Goal: Information Seeking & Learning: Learn about a topic

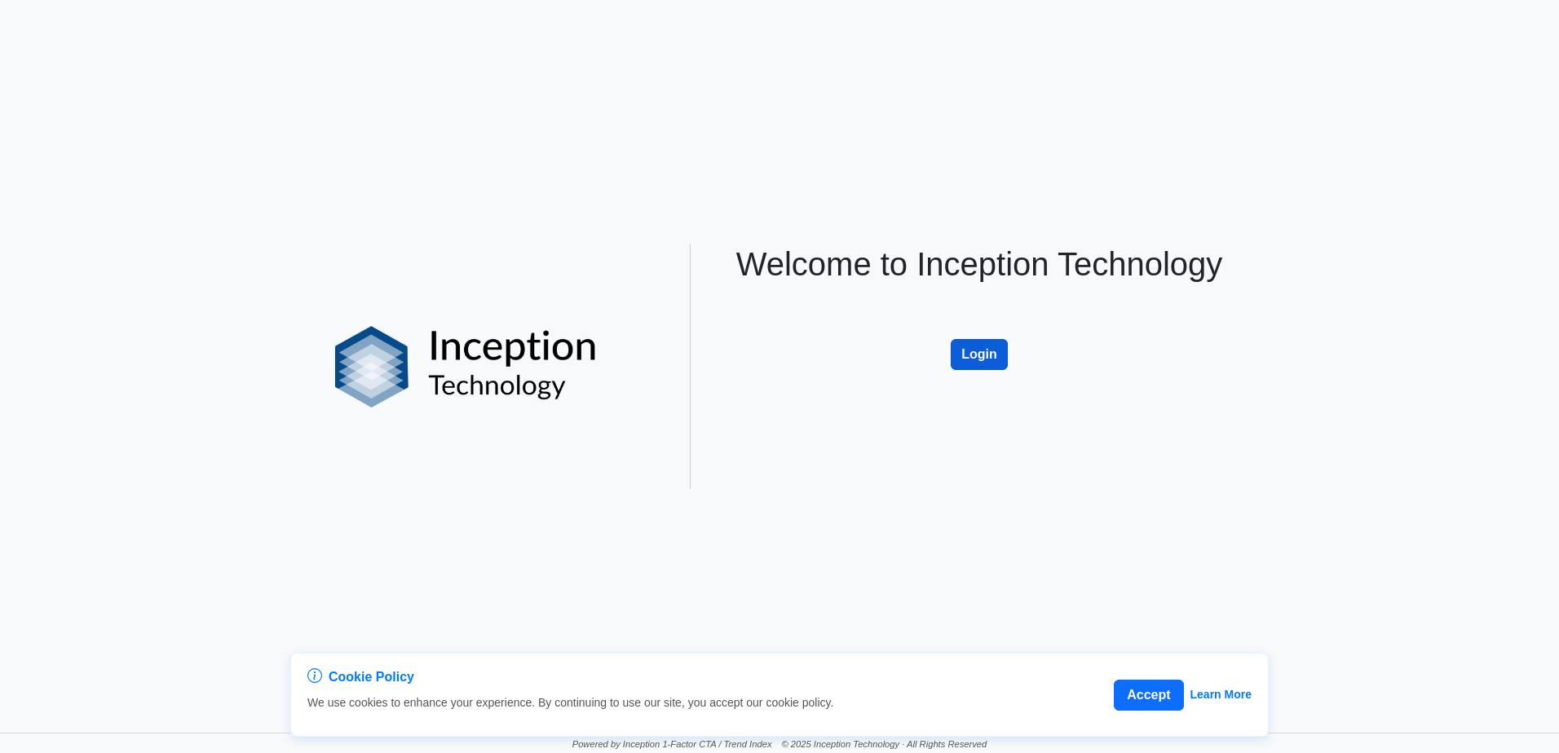
click at [968, 347] on button "Login" at bounding box center [979, 354] width 57 height 31
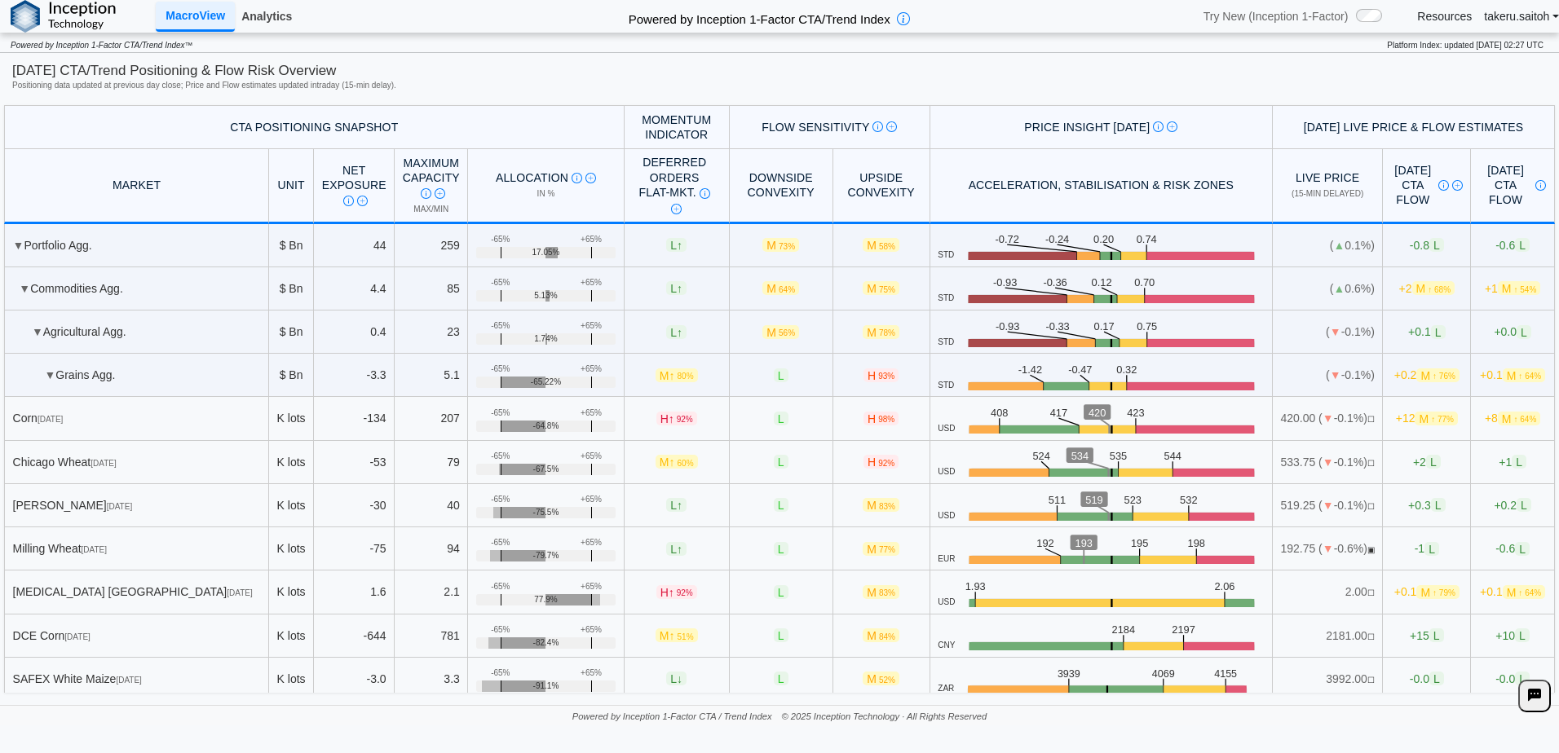
click at [263, 11] on link "Analytics" at bounding box center [267, 16] width 64 height 28
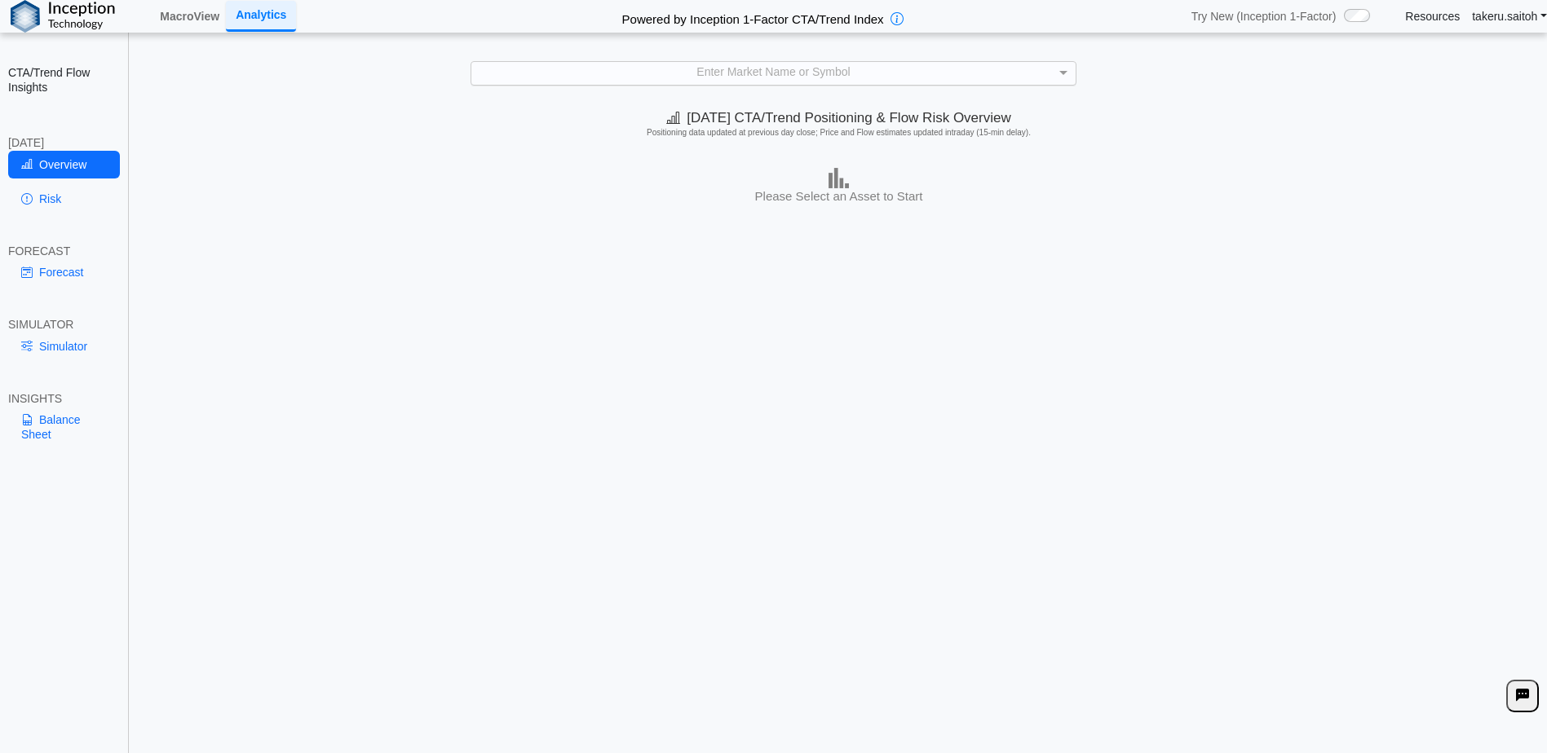
click at [761, 76] on div "Enter Market Name or Symbol" at bounding box center [773, 73] width 604 height 23
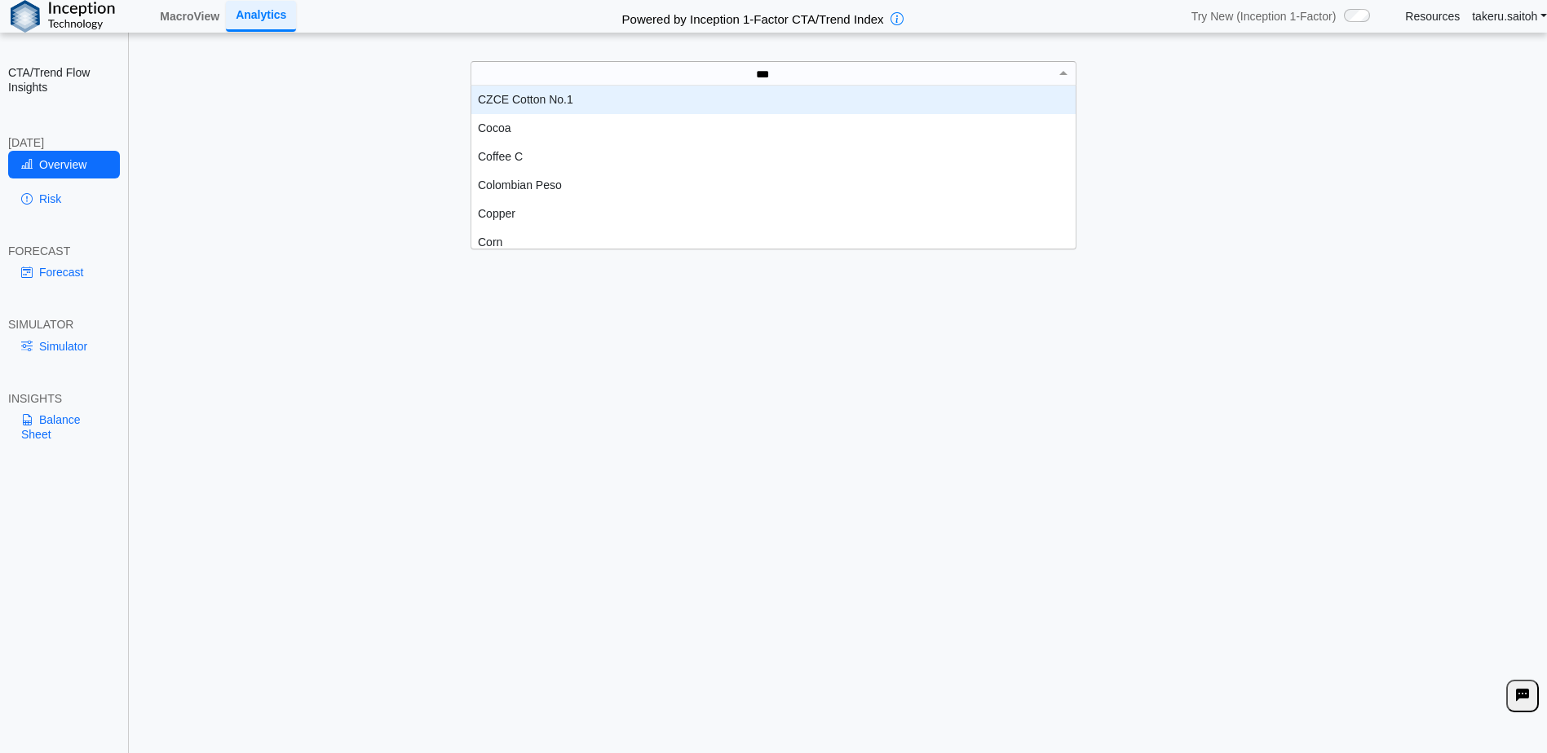
scroll to position [45, 592]
type input "****"
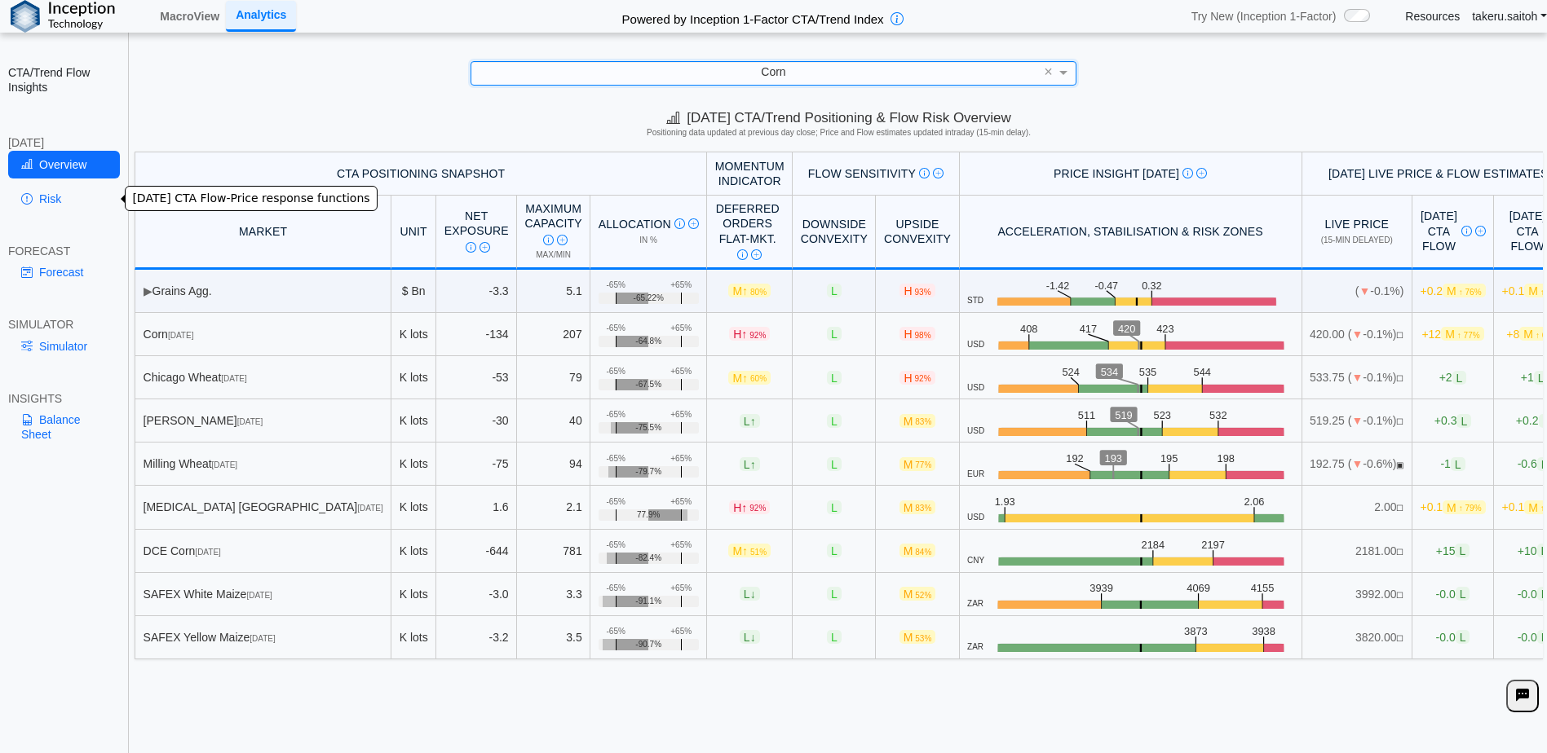
click at [56, 205] on link "Risk" at bounding box center [64, 199] width 112 height 28
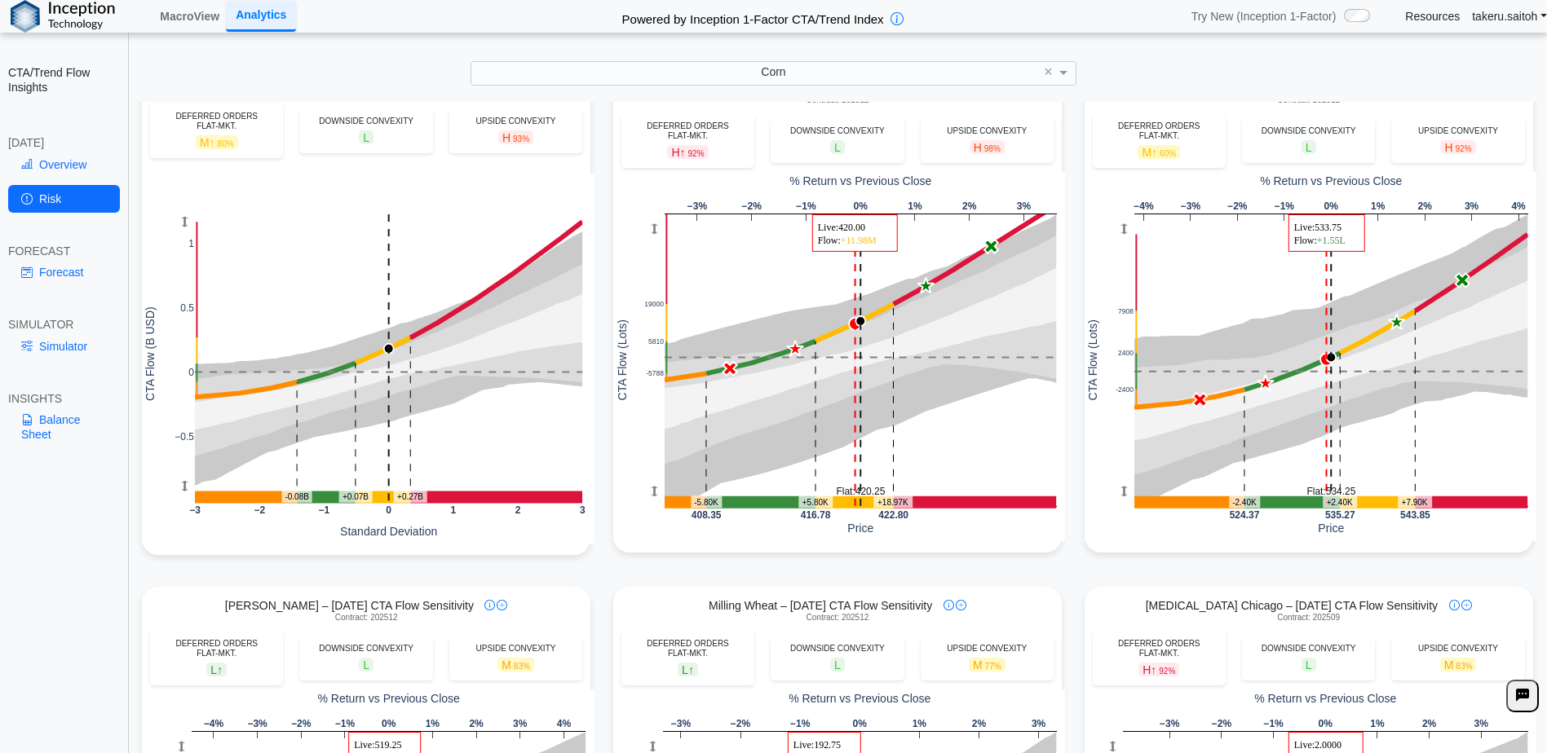
scroll to position [0, 0]
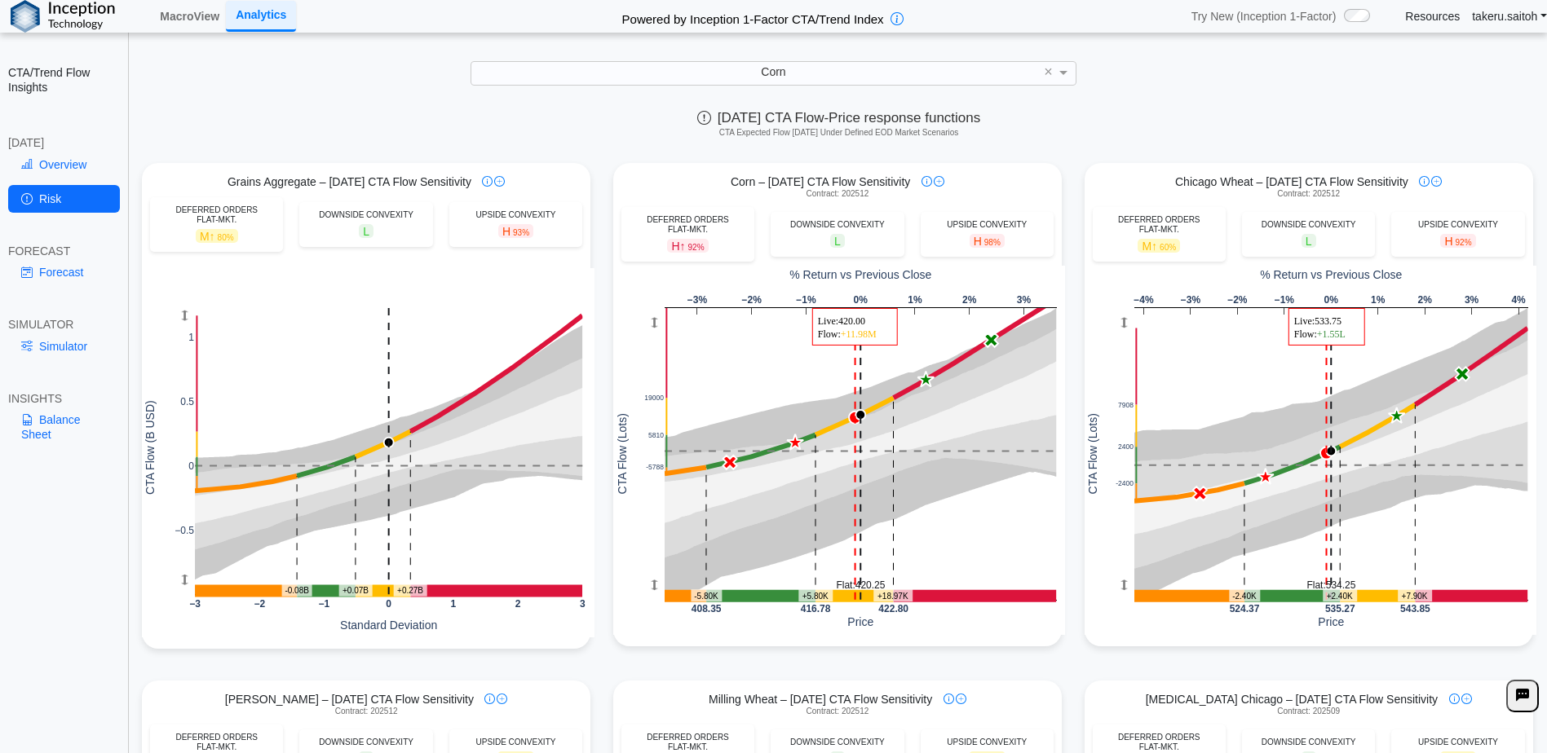
click at [697, 119] on icon at bounding box center [704, 117] width 14 height 15
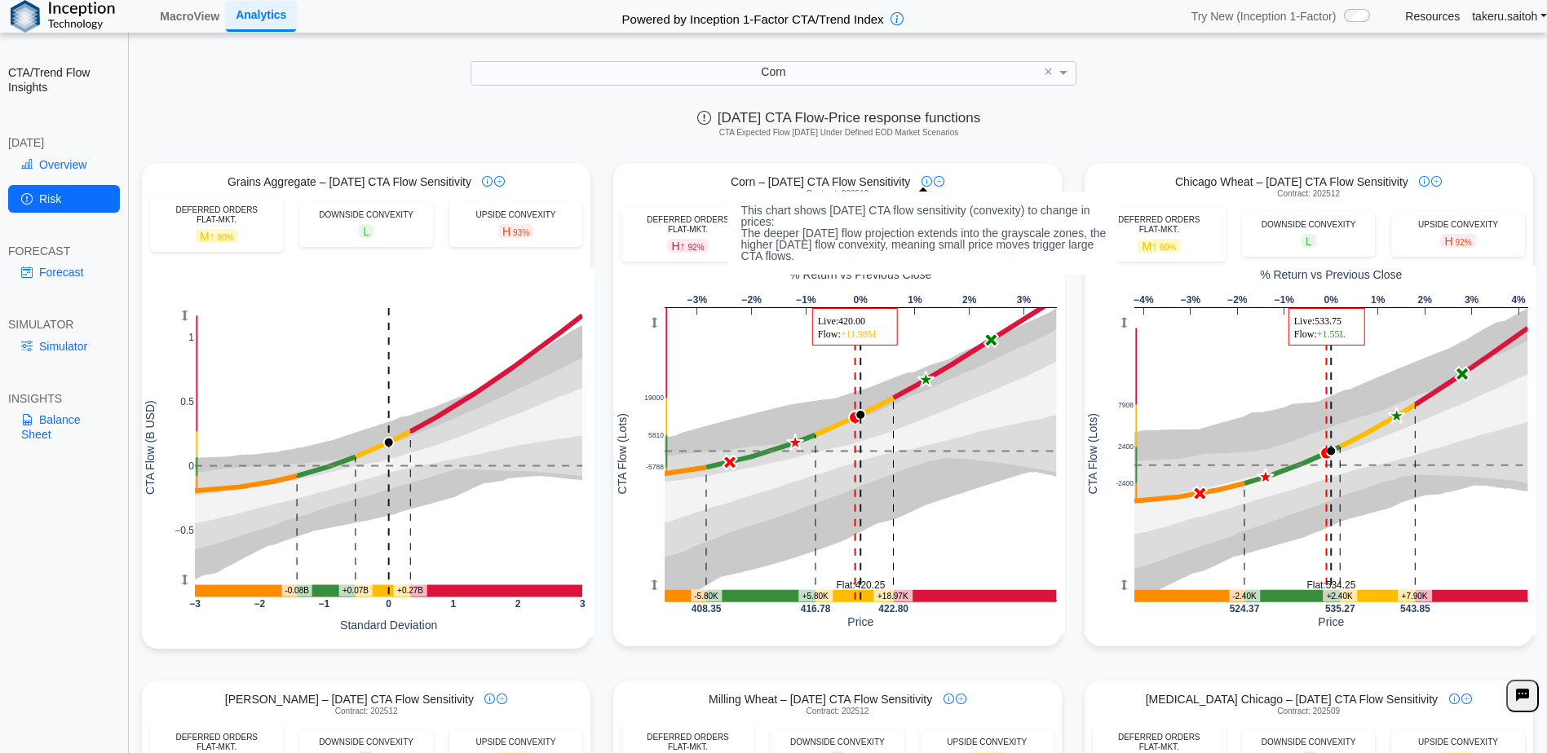
click at [925, 184] on img at bounding box center [926, 181] width 11 height 11
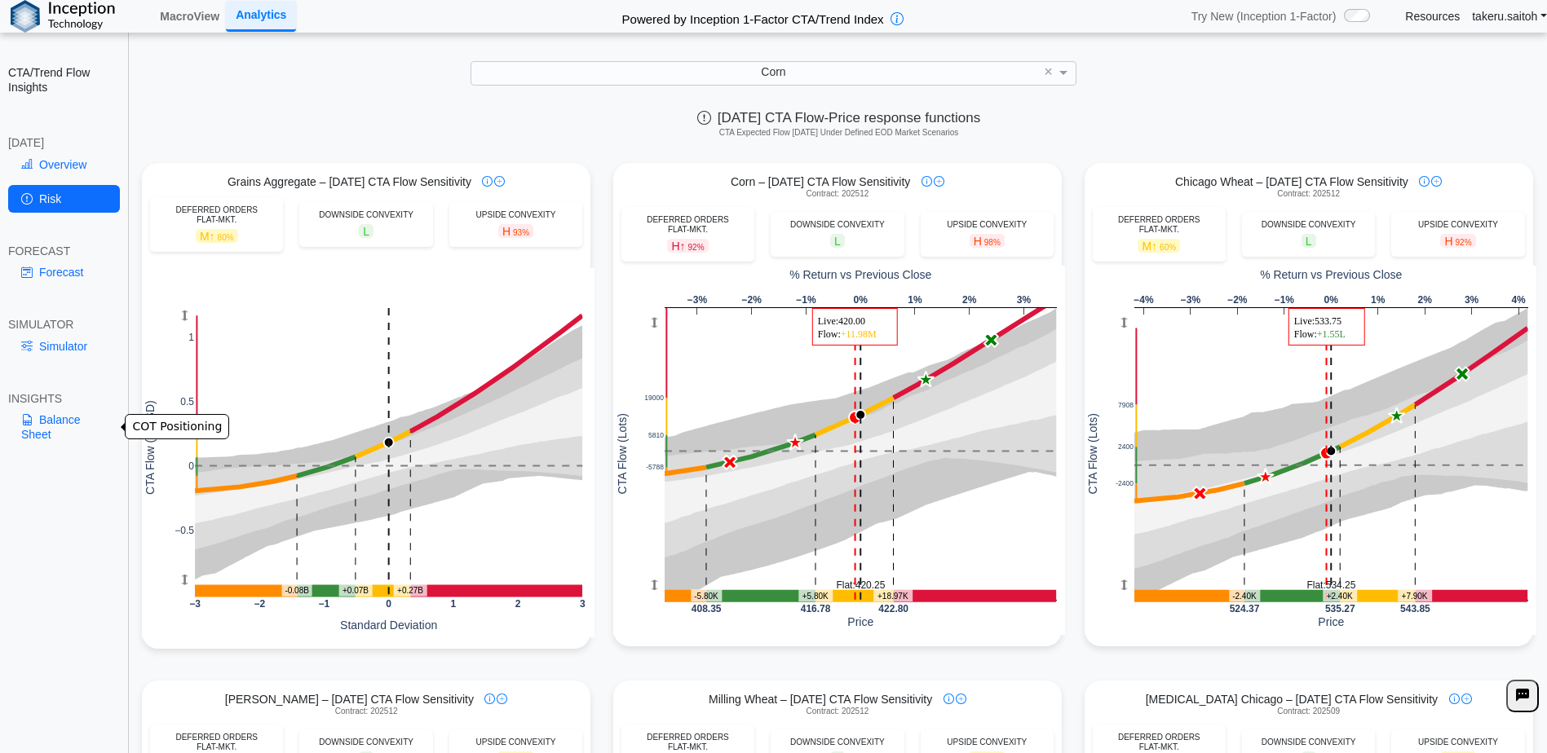
click at [52, 422] on link "Balance Sheet" at bounding box center [64, 427] width 112 height 42
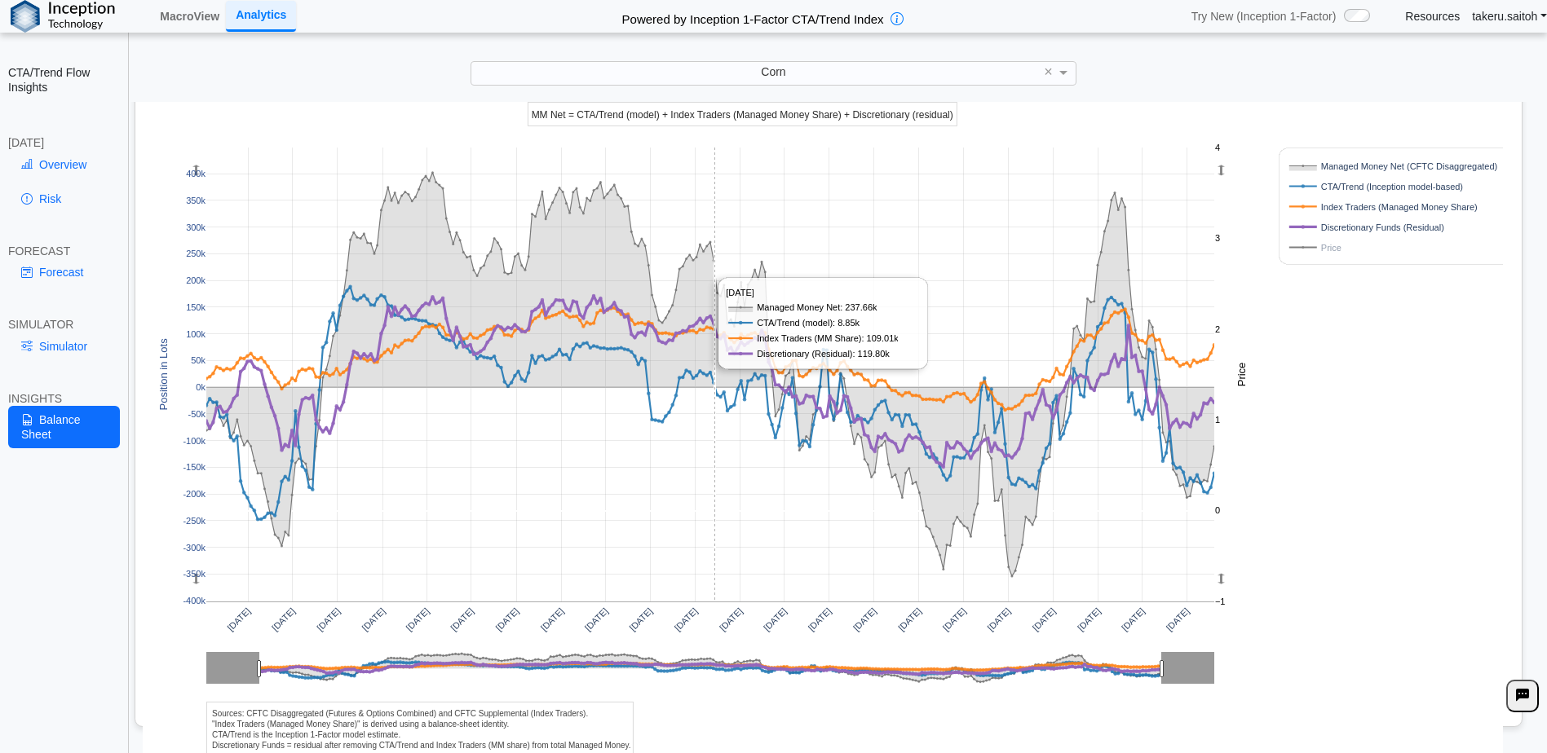
scroll to position [129, 0]
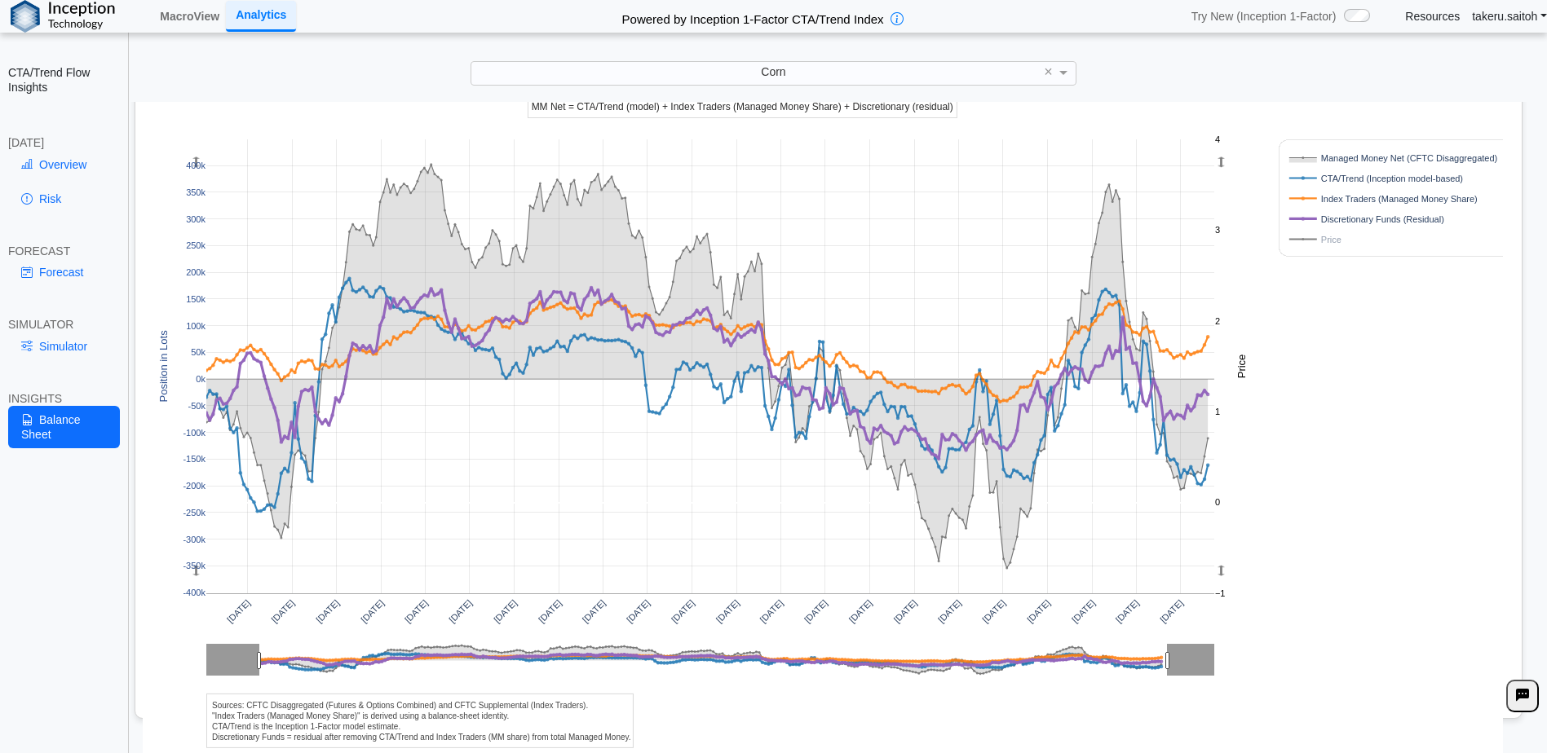
drag, startPoint x: 1208, startPoint y: 663, endPoint x: 1256, endPoint y: 597, distance: 81.7
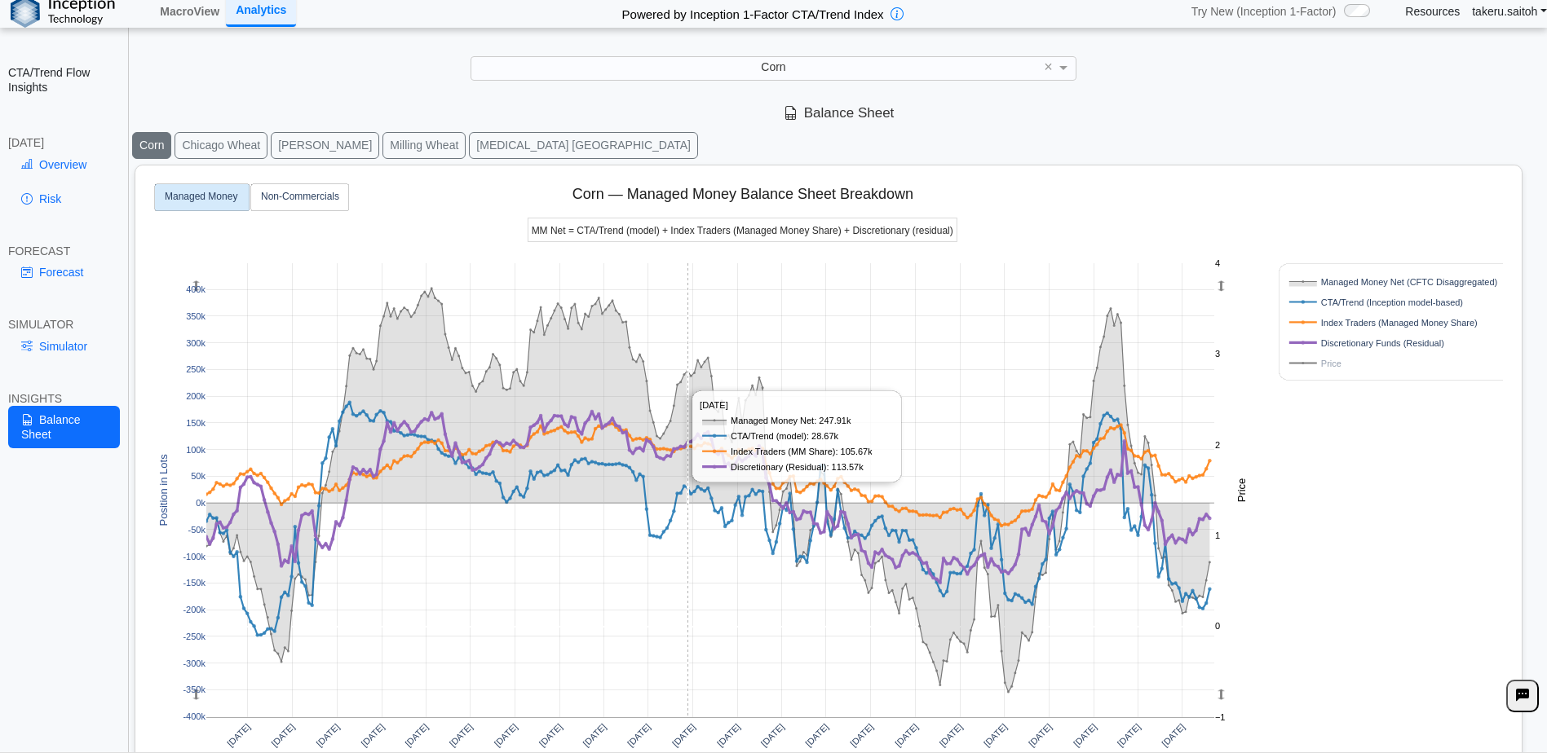
scroll to position [0, 0]
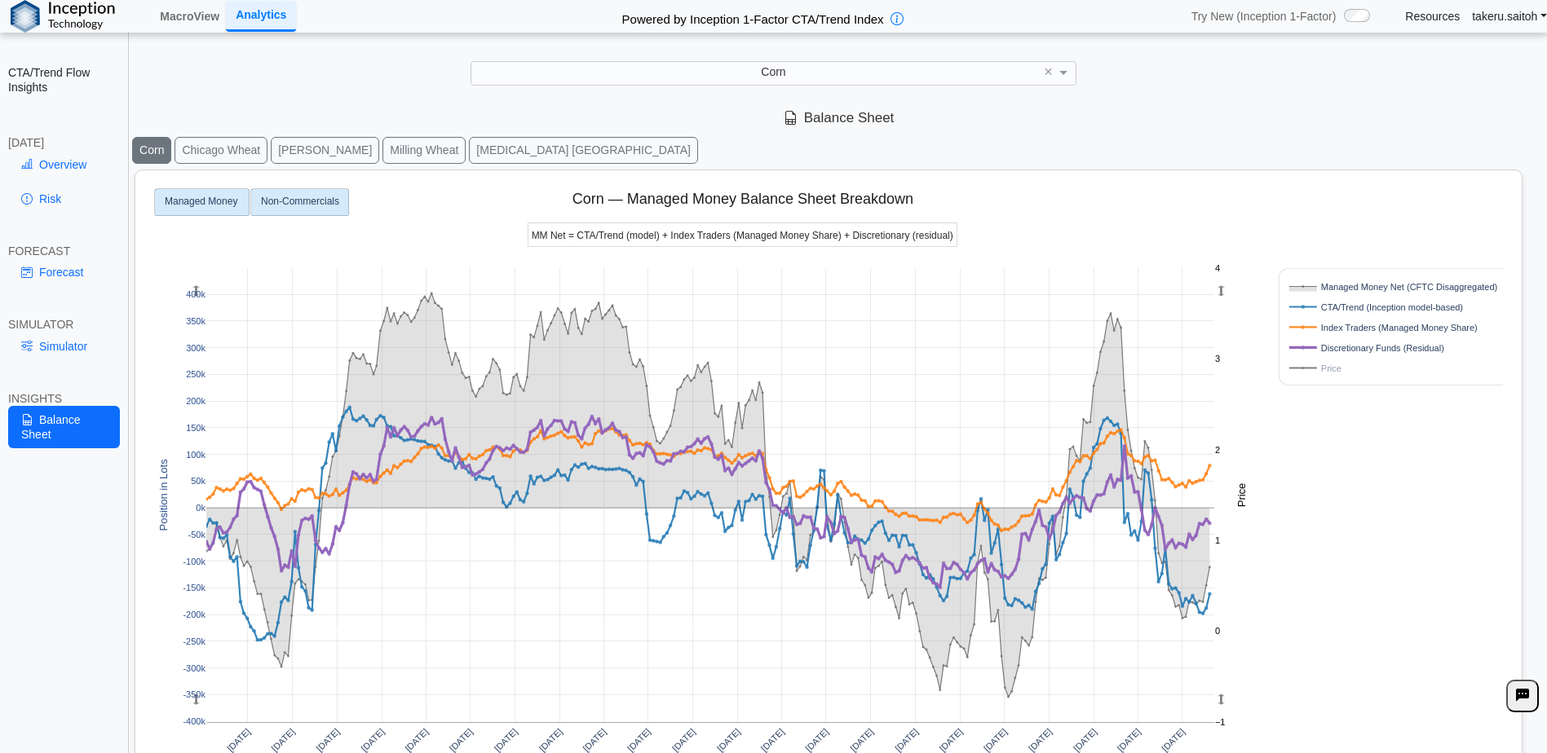
click at [307, 210] on rect at bounding box center [300, 202] width 98 height 27
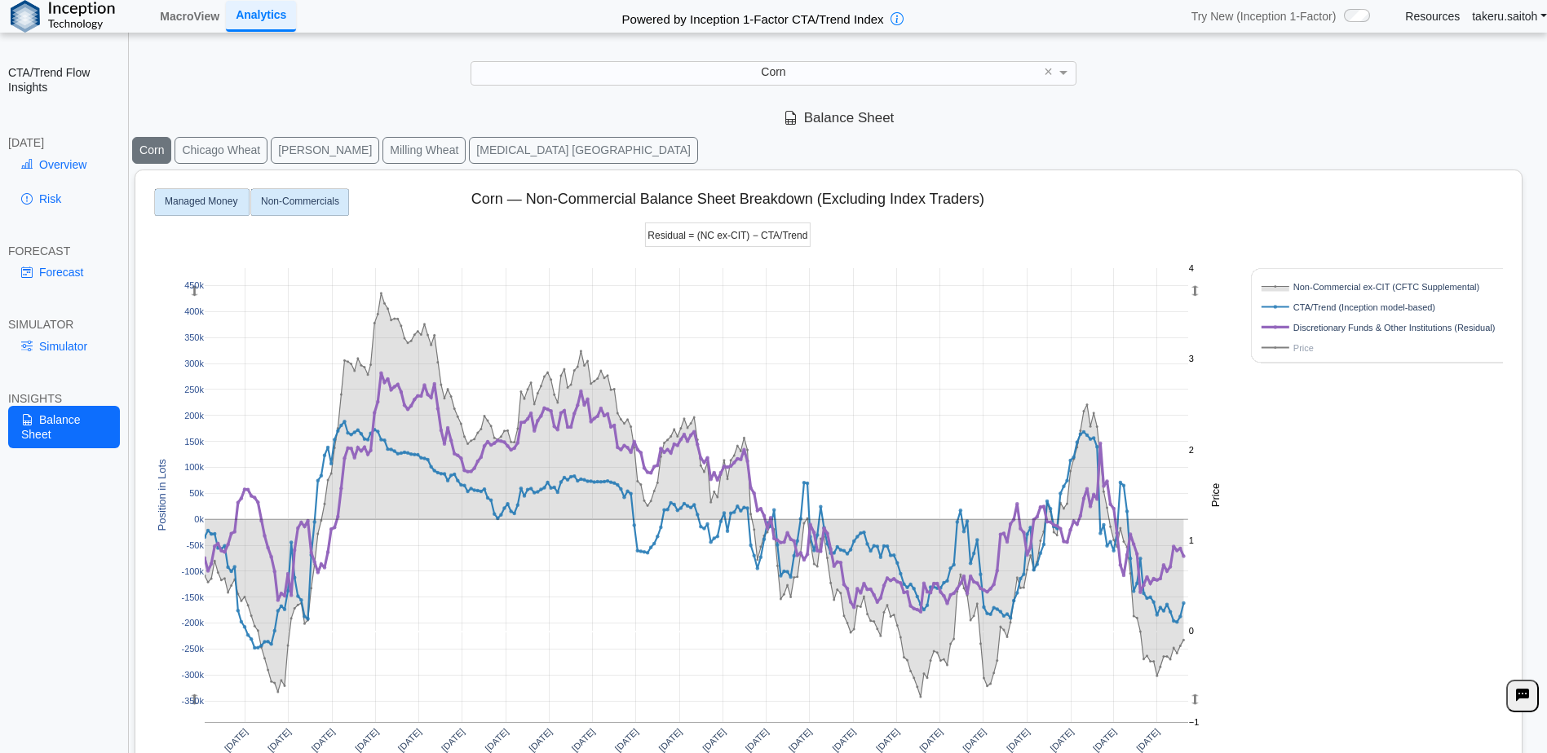
click at [219, 208] on rect at bounding box center [202, 202] width 95 height 27
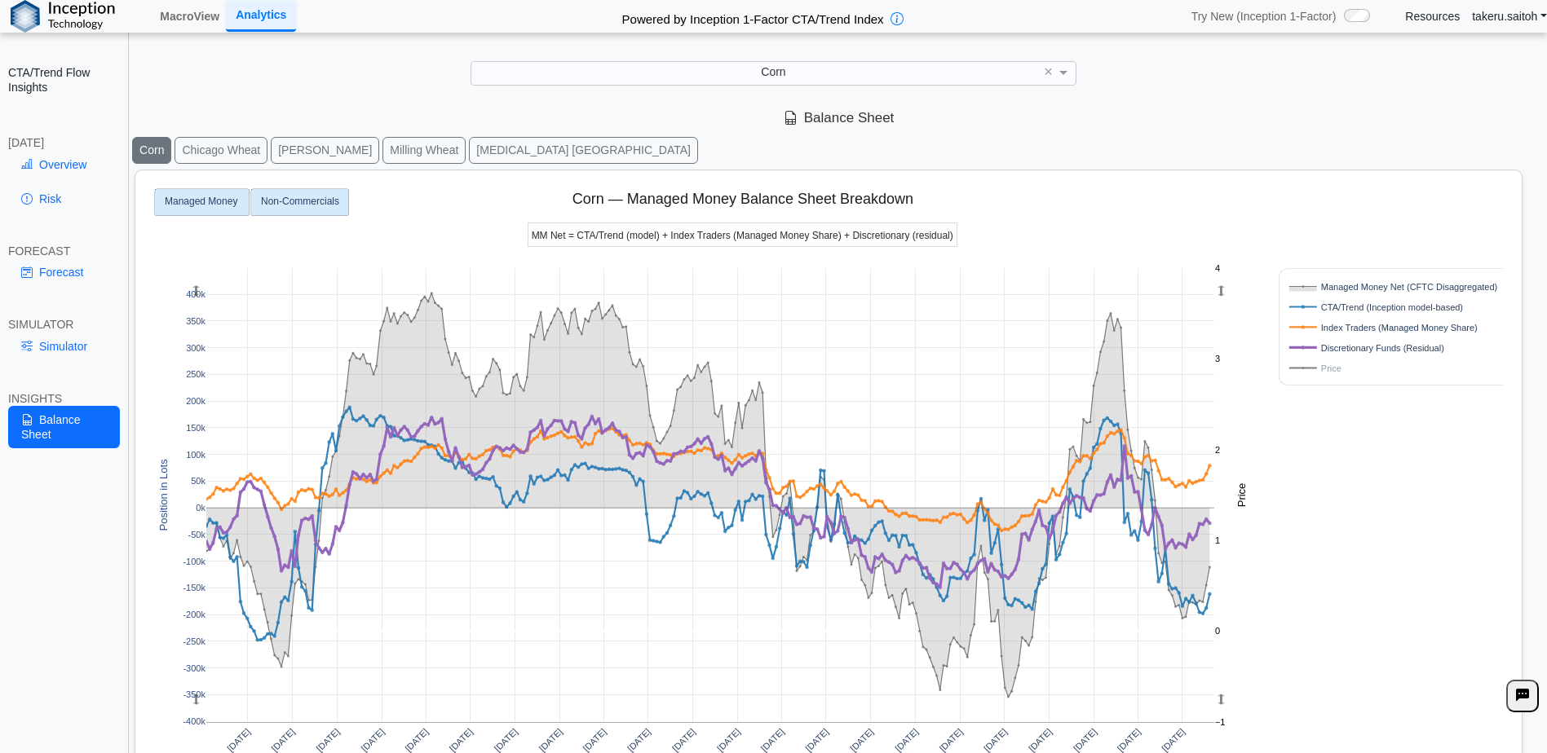
click at [306, 207] on text "Non-Commercials" at bounding box center [300, 202] width 78 height 11
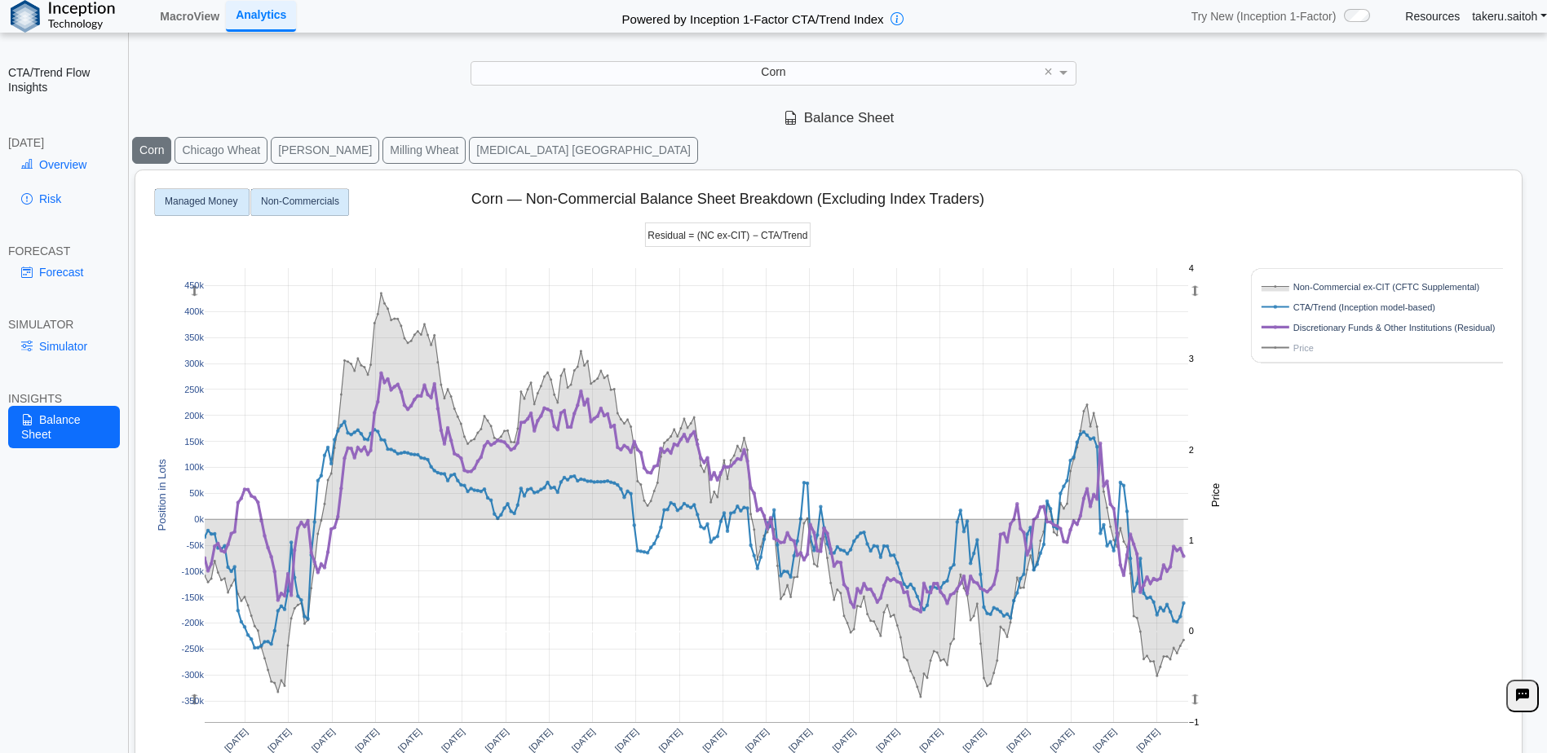
click at [200, 204] on text "Managed Money" at bounding box center [201, 202] width 73 height 11
